Goal: Transaction & Acquisition: Subscribe to service/newsletter

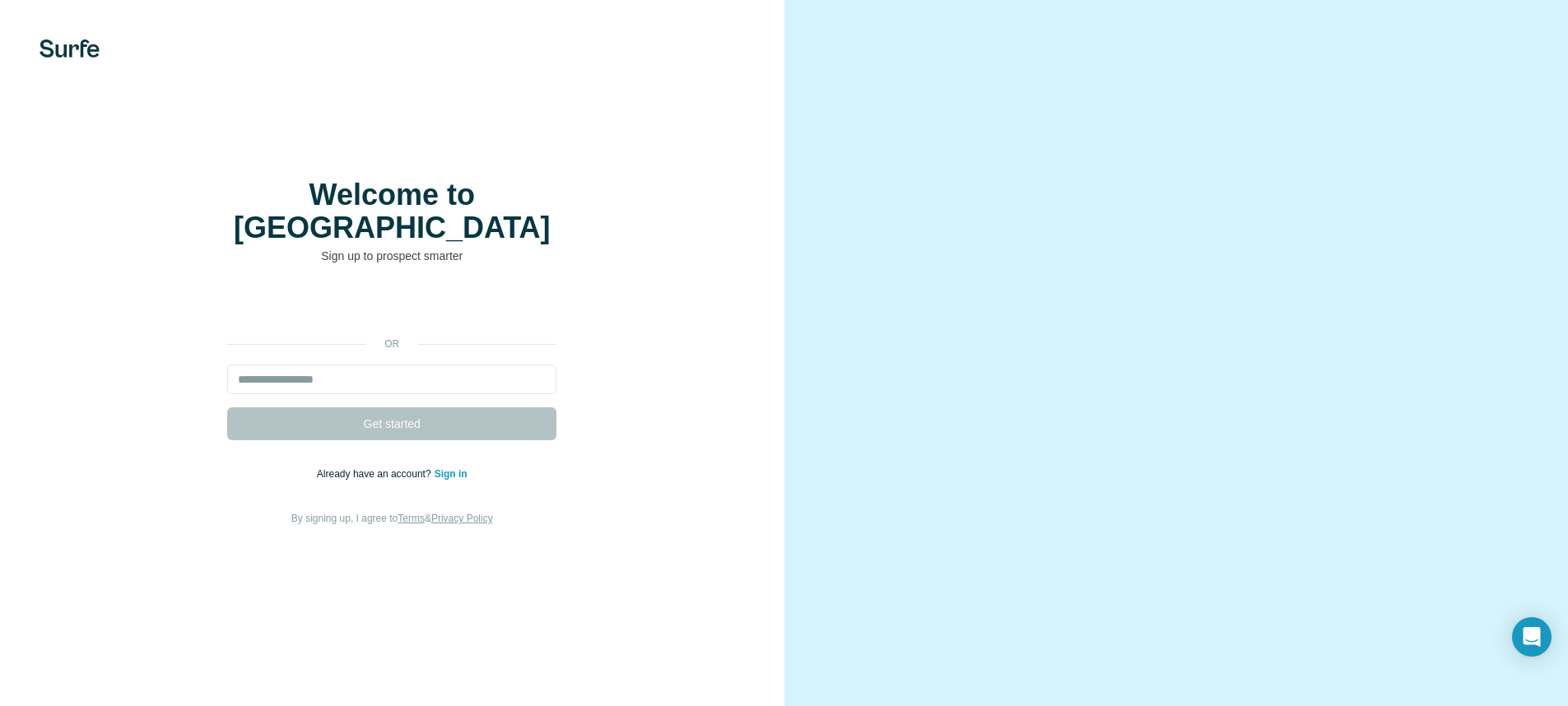
click at [388, 282] on div "Welcome to Surfe Sign up to prospect smarter or Get started Already have an acc…" at bounding box center [392, 352] width 719 height 349
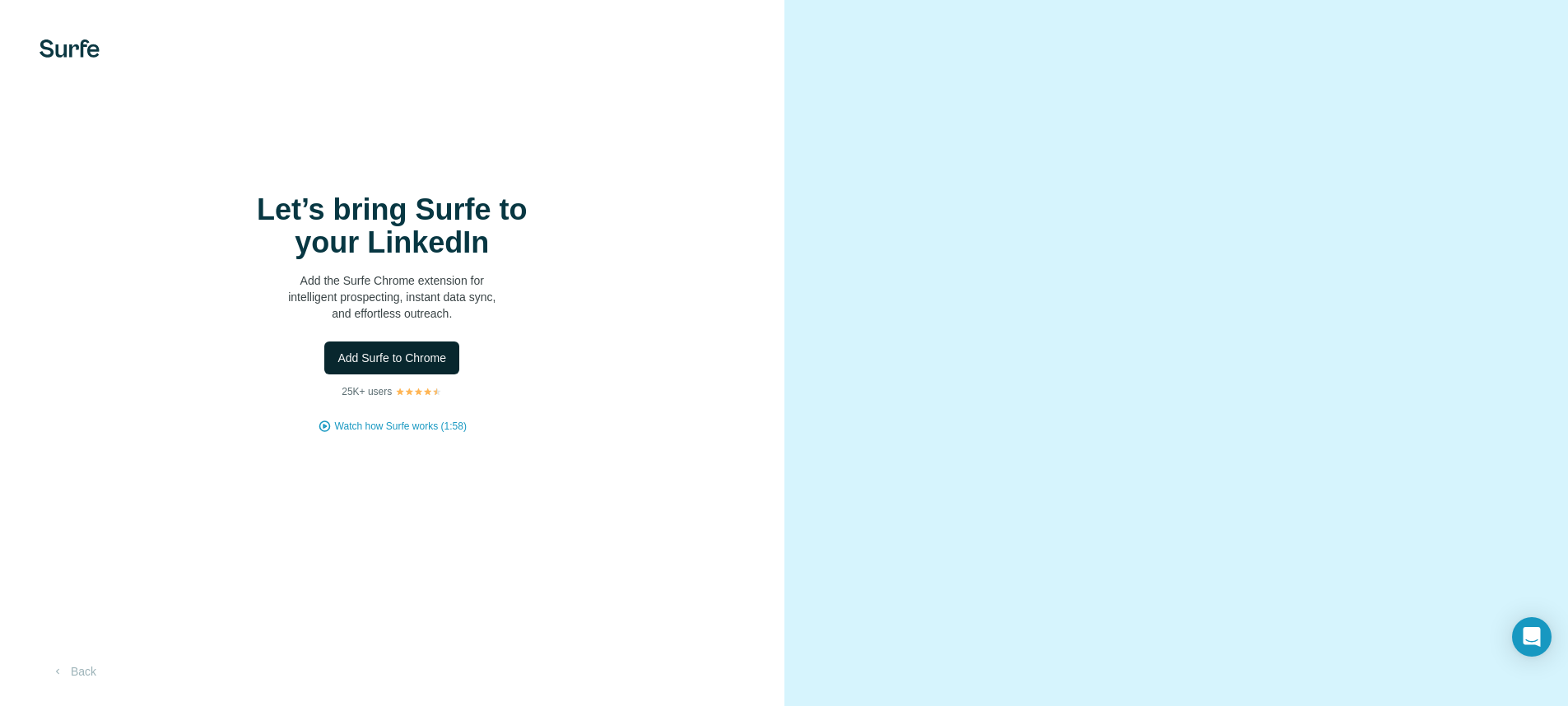
click at [377, 366] on span "Add Surfe to Chrome" at bounding box center [391, 358] width 108 height 17
